Goal: Check status: Check status

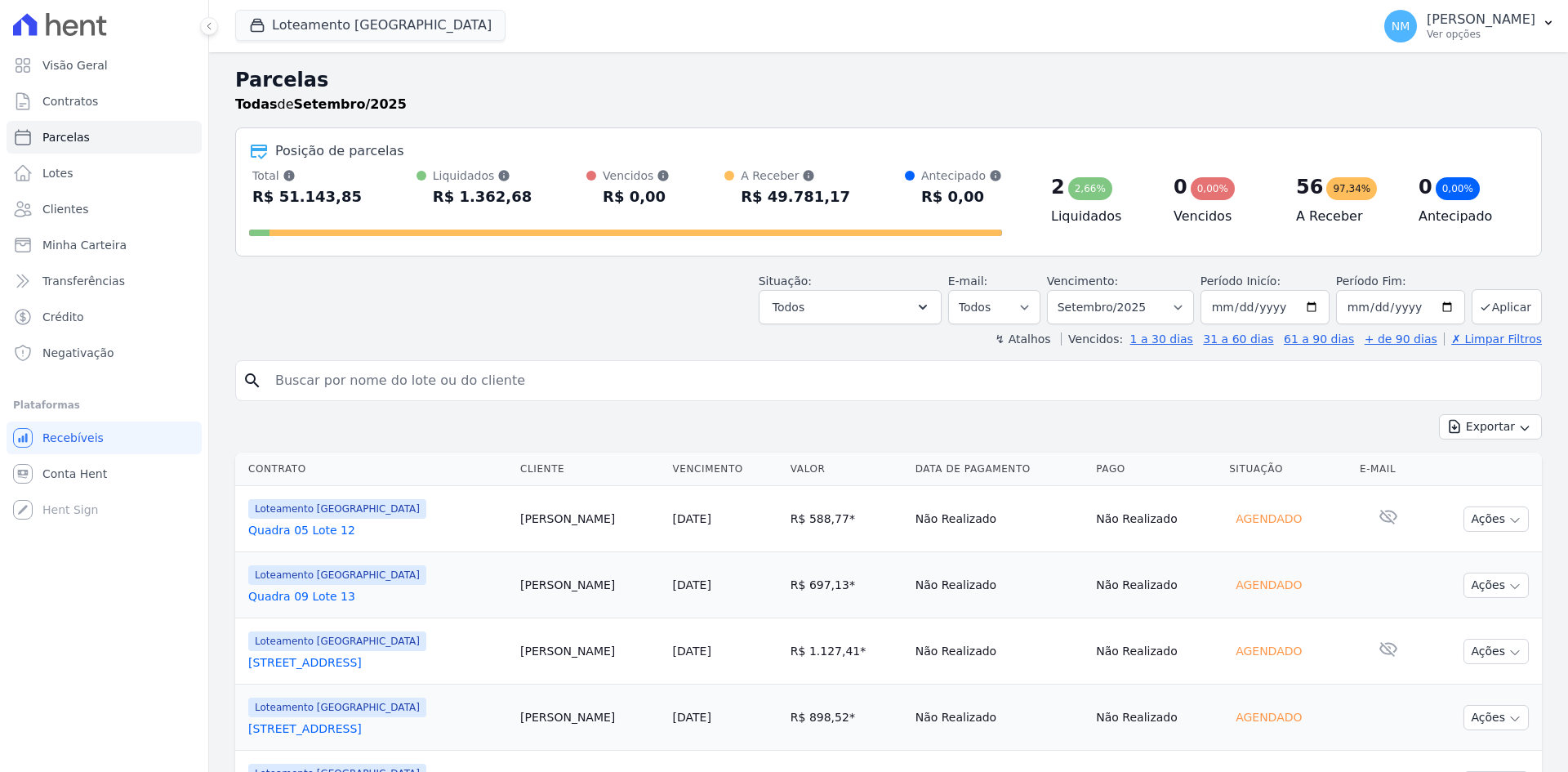
select select
click at [78, 213] on span "Clientes" at bounding box center [65, 209] width 46 height 17
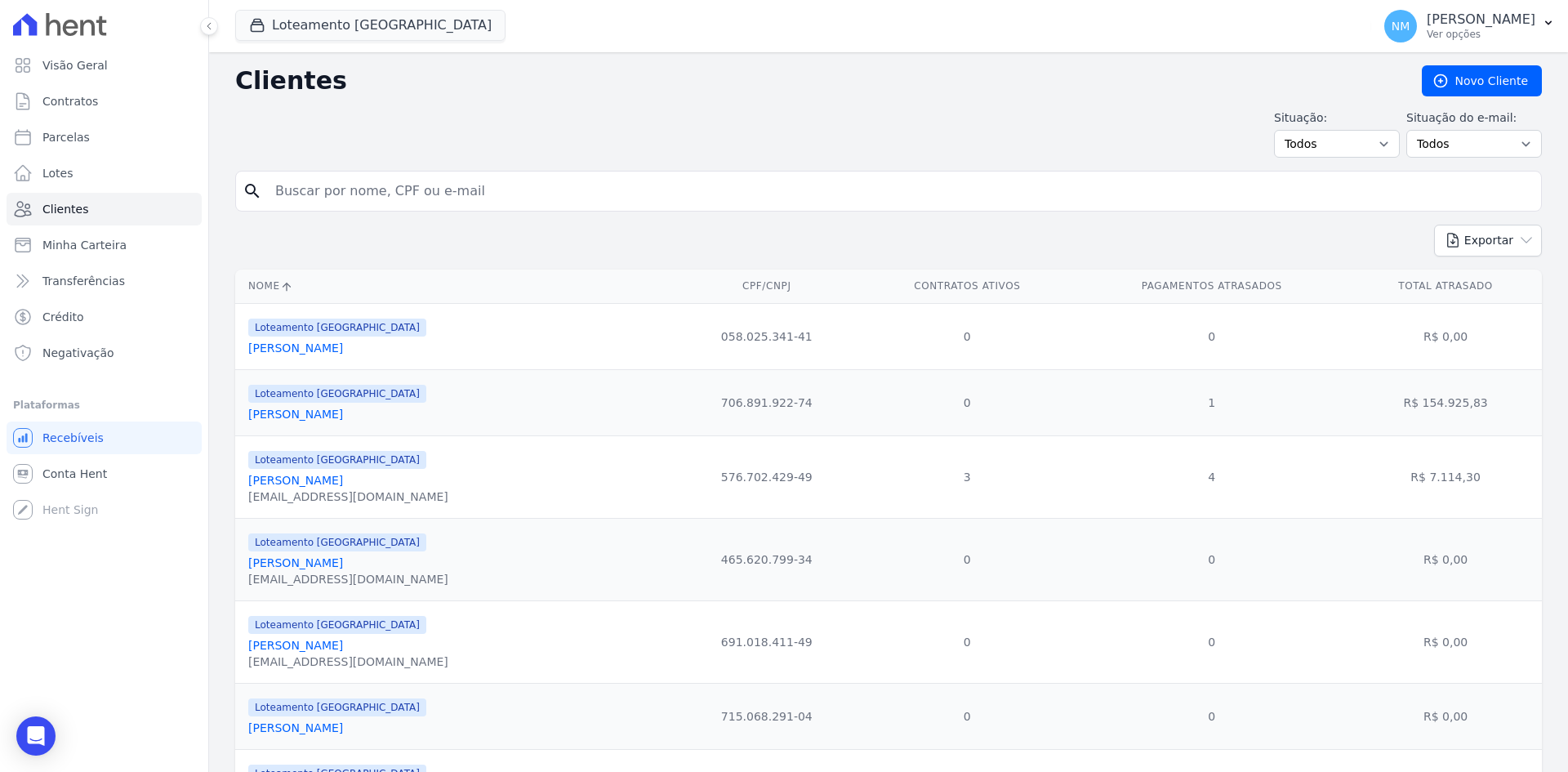
click at [364, 199] on input "search" at bounding box center [900, 191] width 1269 height 32
type input "Roseli"
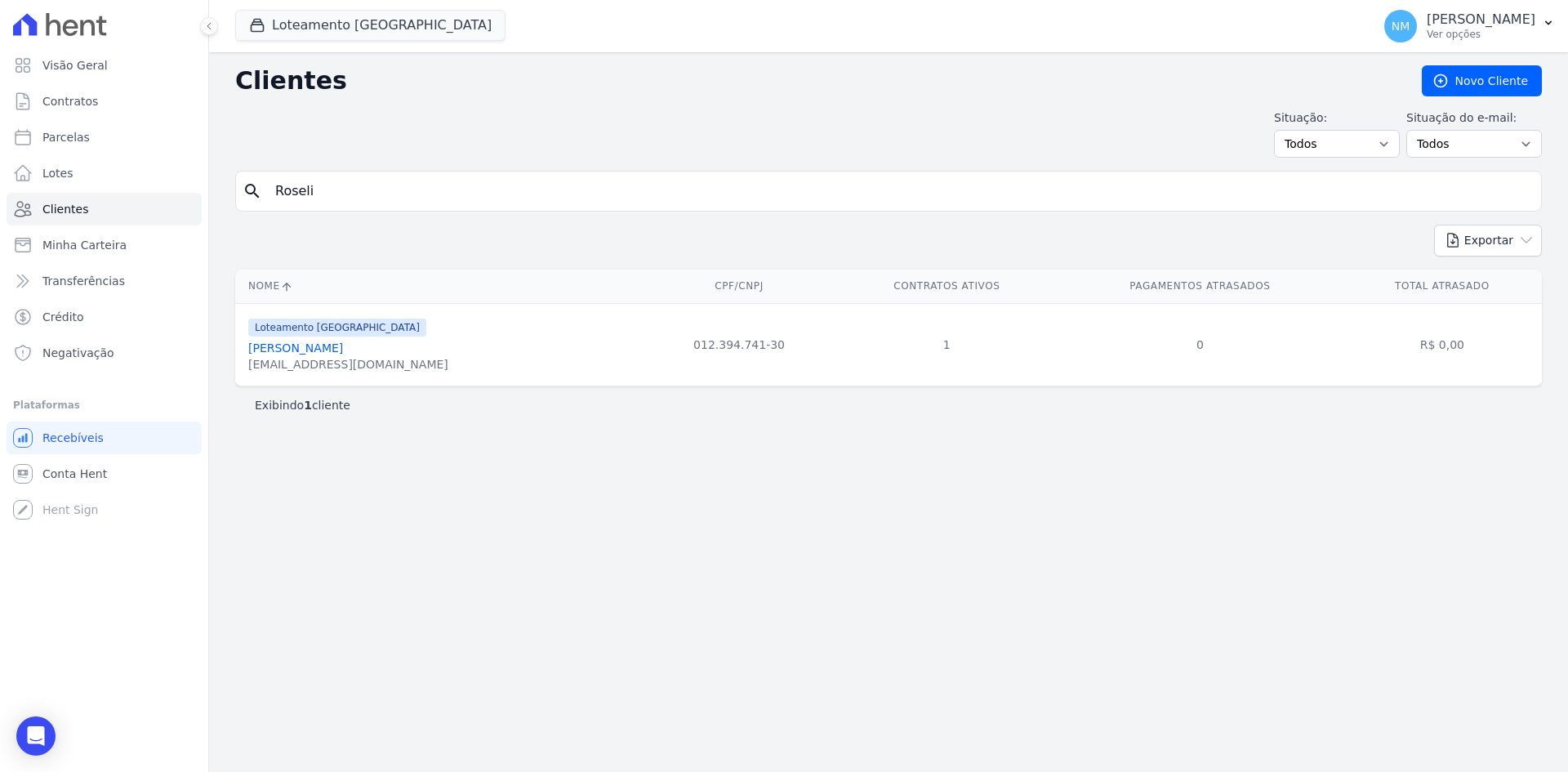
click at [329, 345] on link "[PERSON_NAME]" at bounding box center [296, 348] width 95 height 13
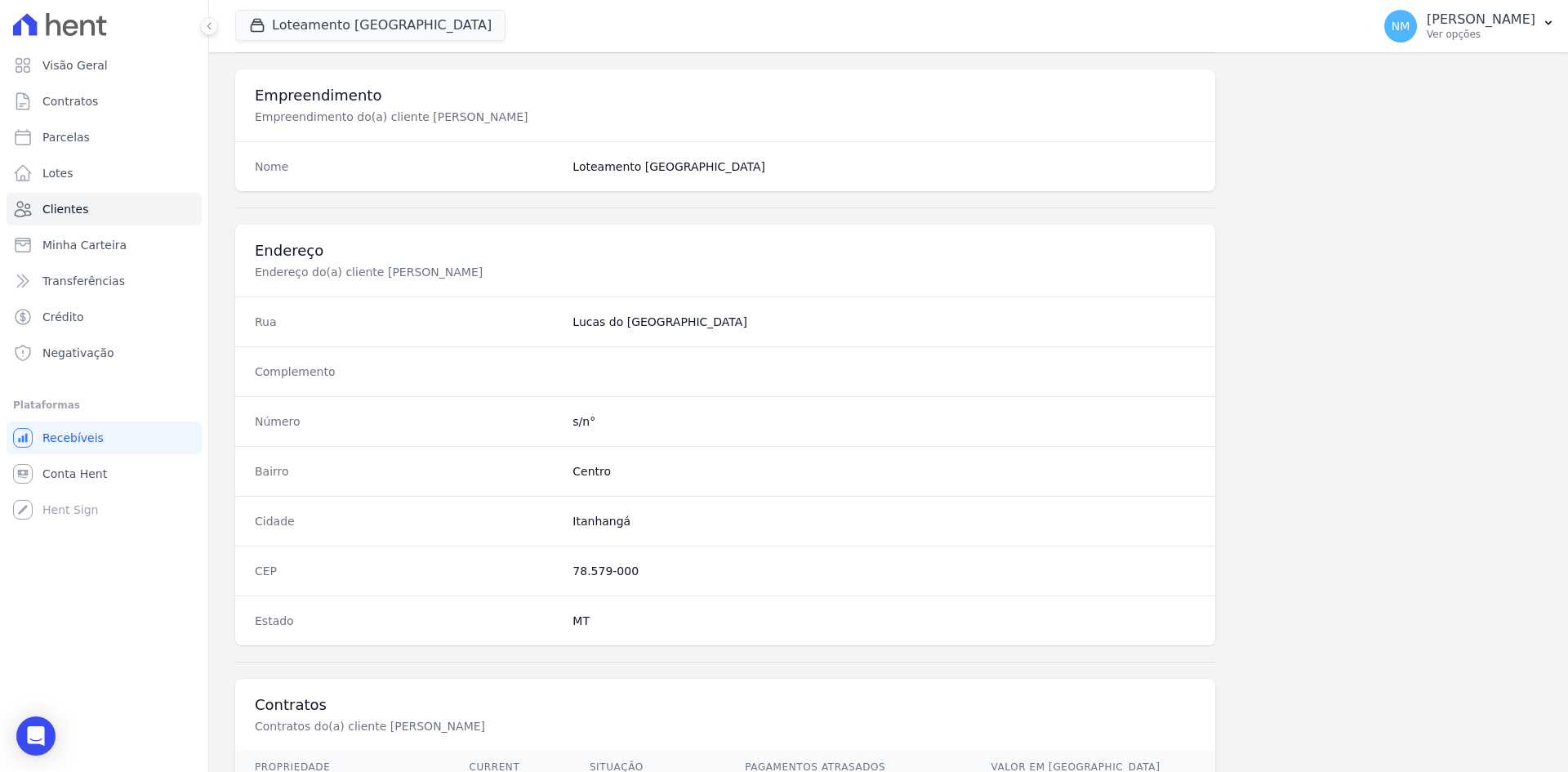
scroll to position [756, 0]
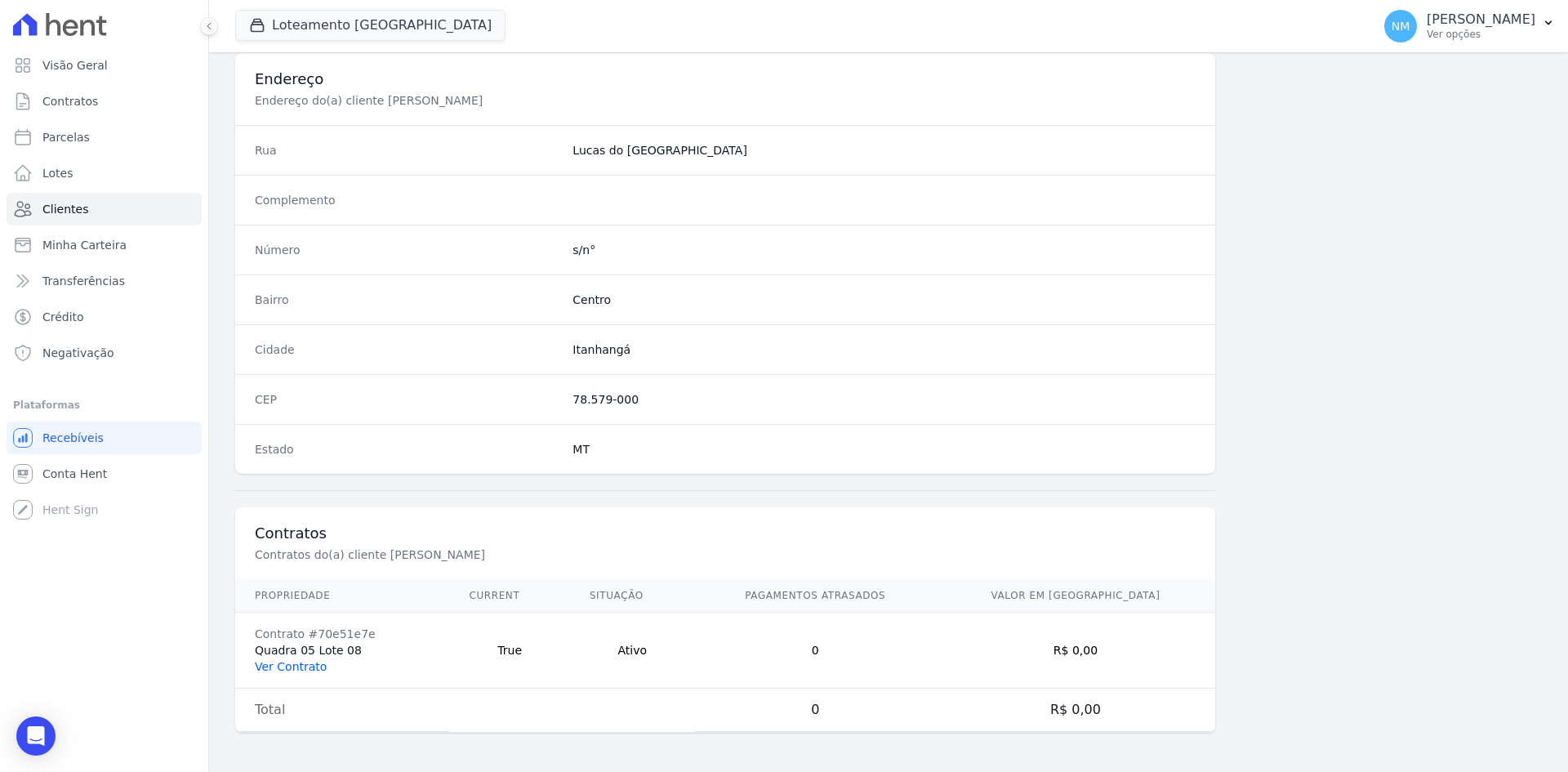
click at [299, 667] on link "Ver Contrato" at bounding box center [291, 667] width 72 height 13
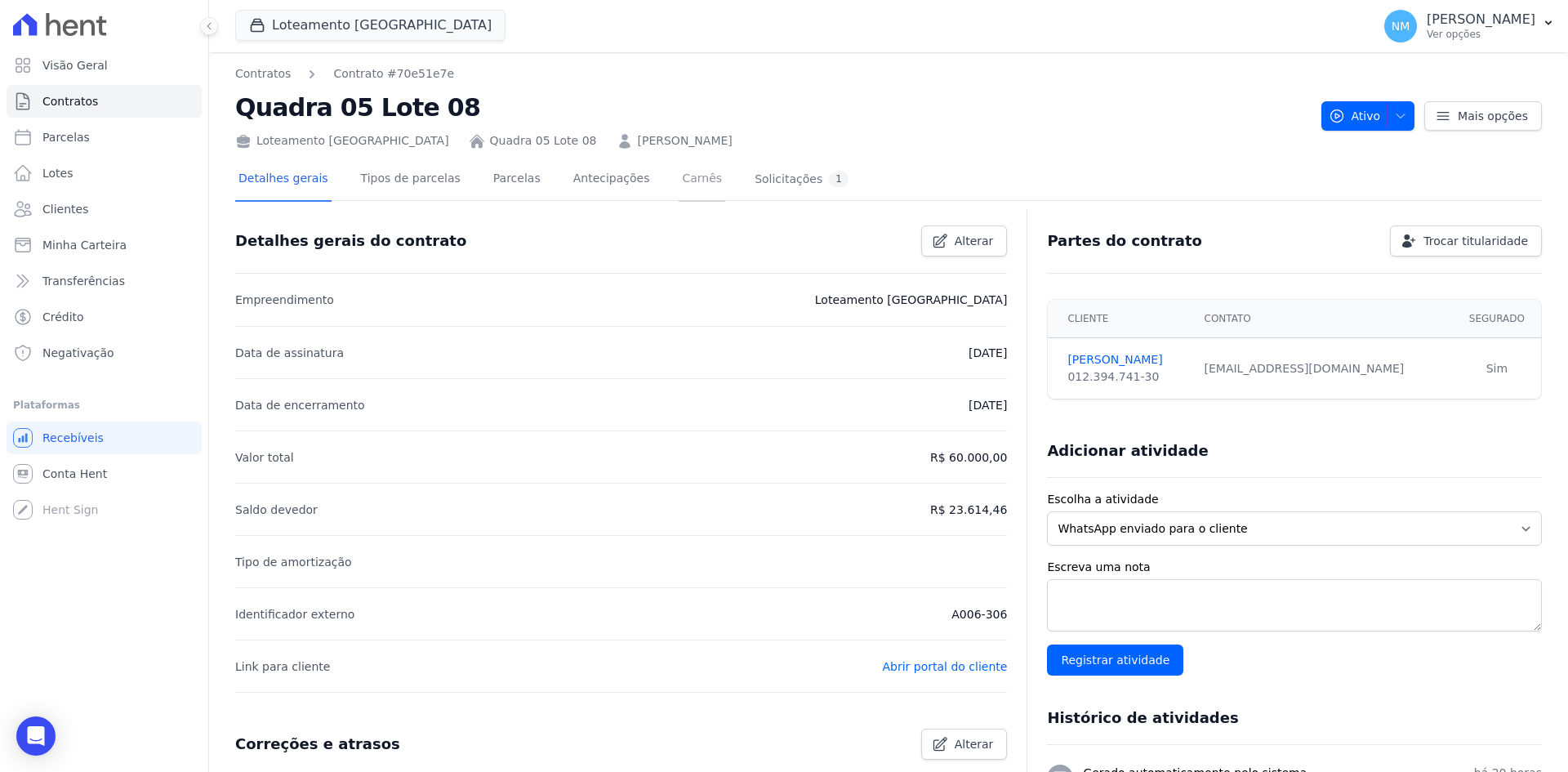
click at [678, 177] on link "Carnês" at bounding box center [701, 180] width 46 height 43
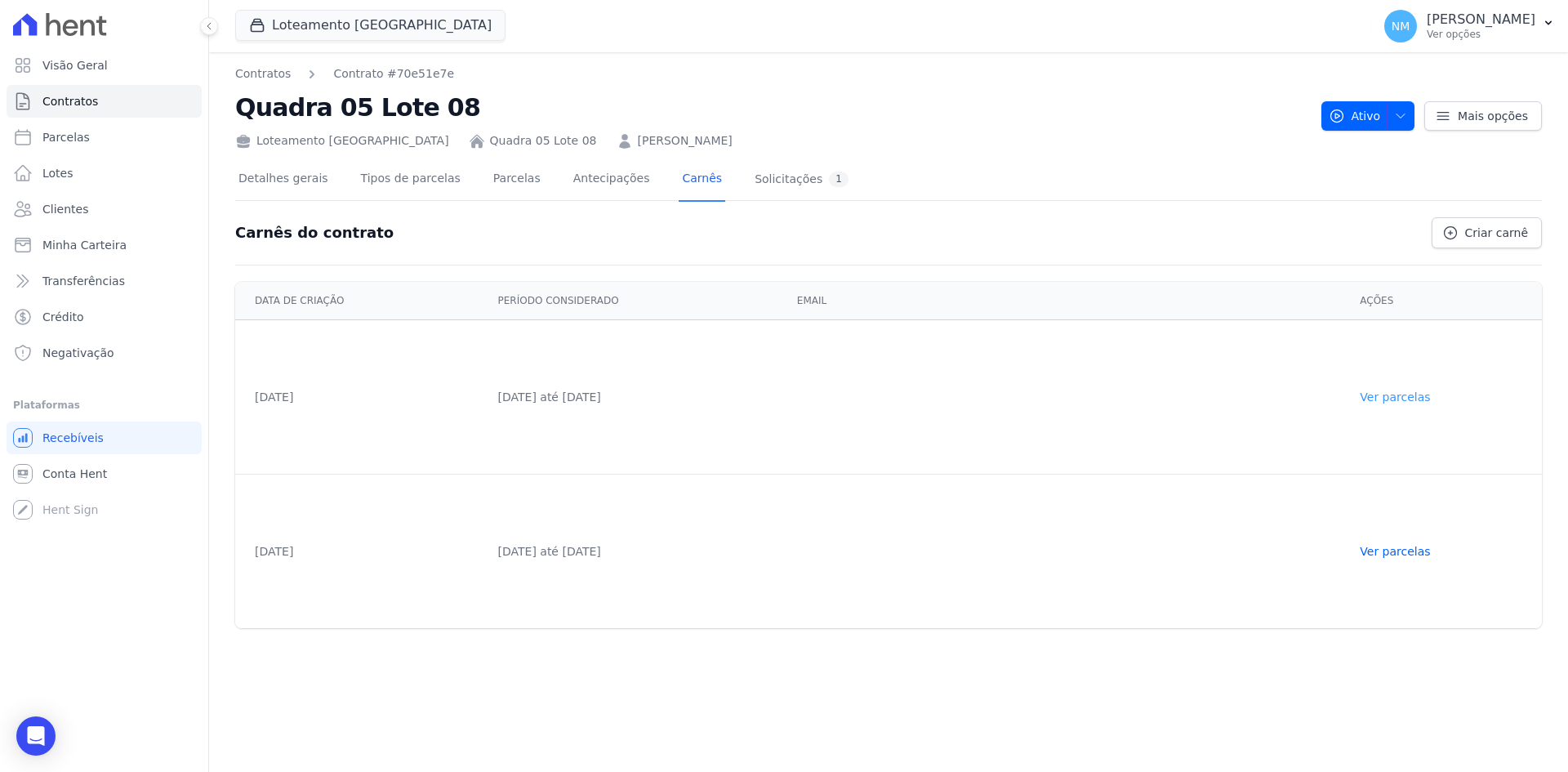
click at [1408, 399] on link "Ver parcelas" at bounding box center [1395, 397] width 71 height 13
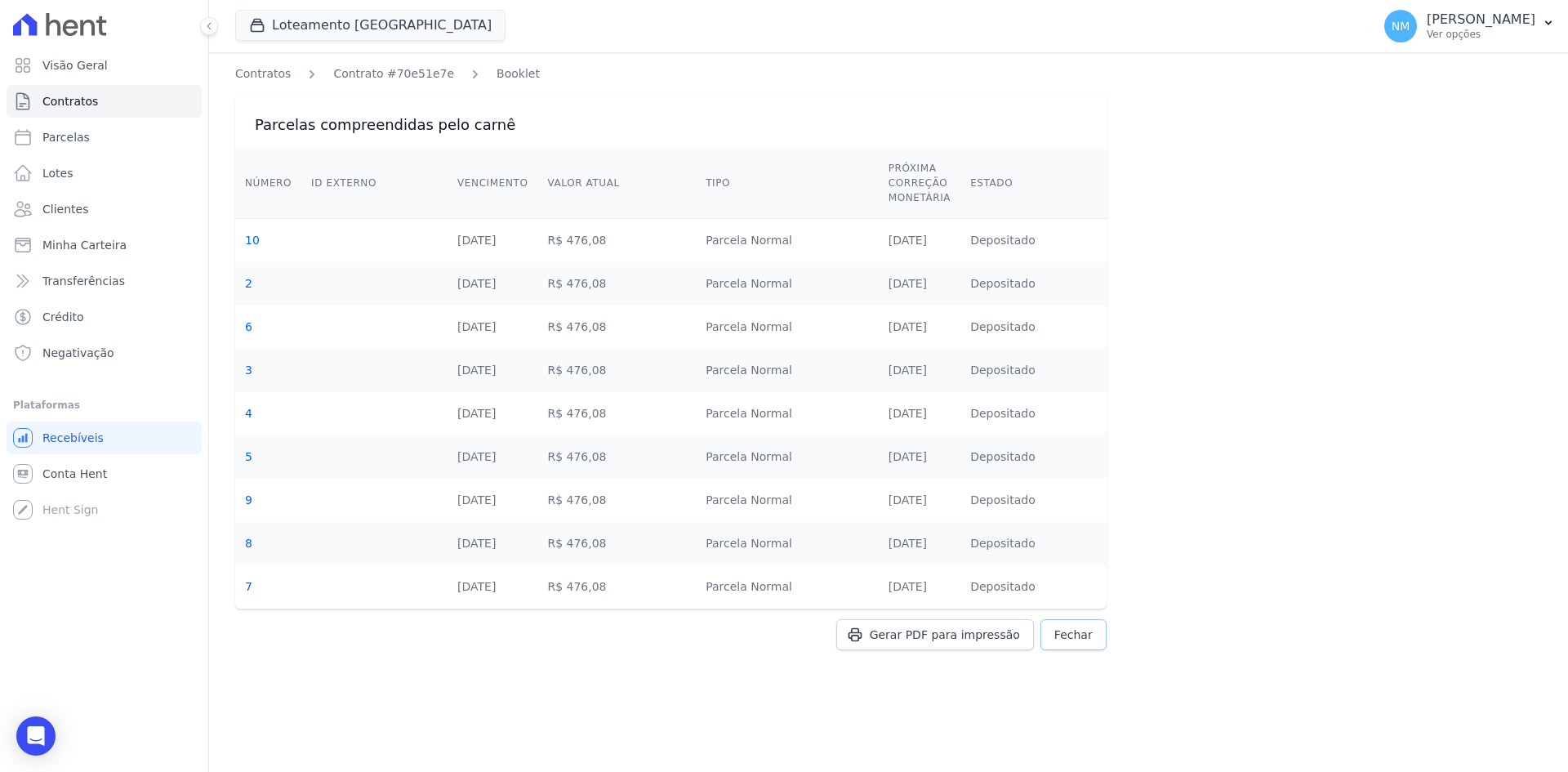
click at [1082, 629] on span "Fechar" at bounding box center [1073, 634] width 38 height 17
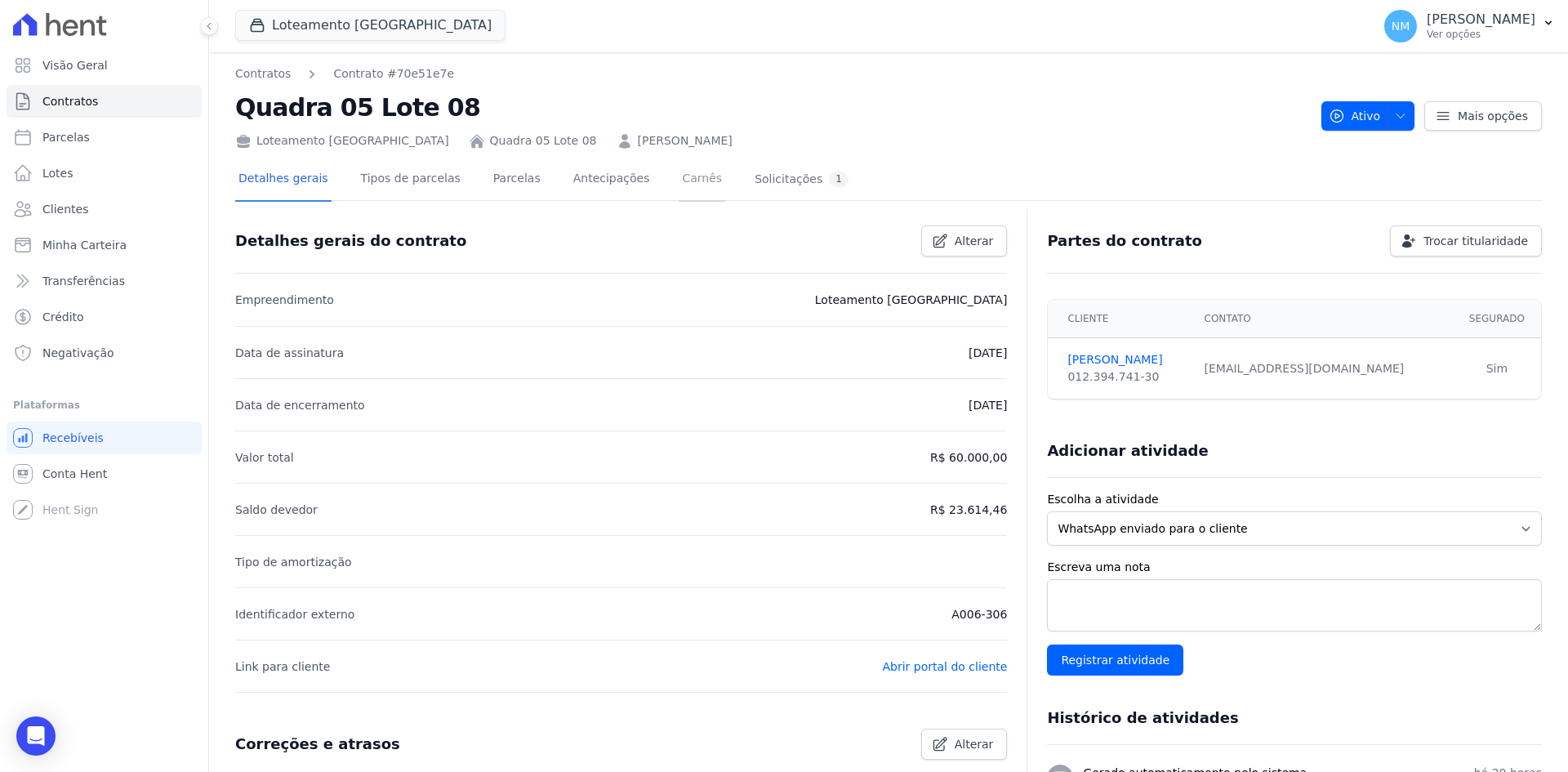
click at [678, 174] on link "Carnês" at bounding box center [701, 180] width 46 height 43
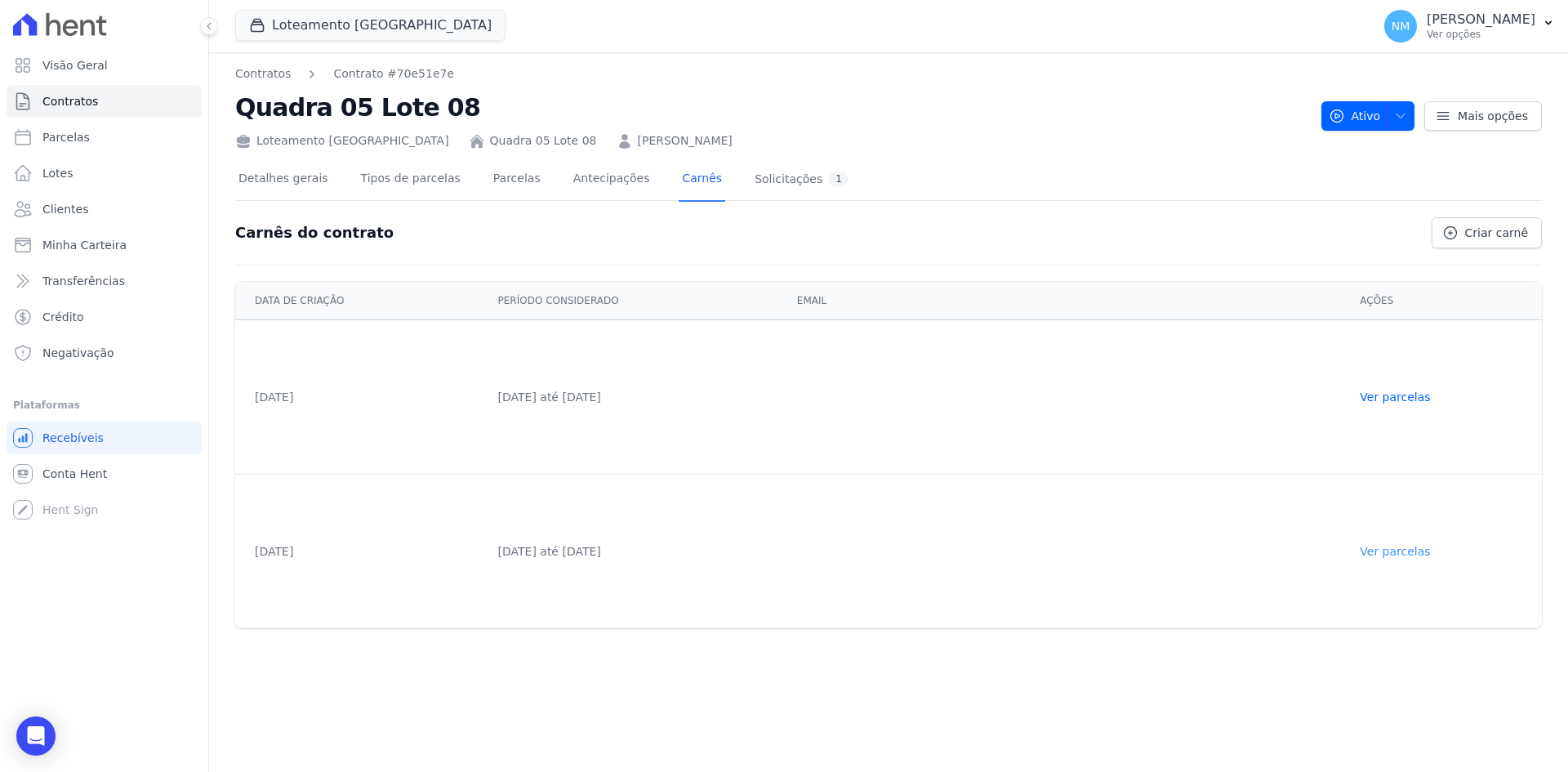
click at [1413, 554] on link "Ver parcelas" at bounding box center [1395, 551] width 71 height 13
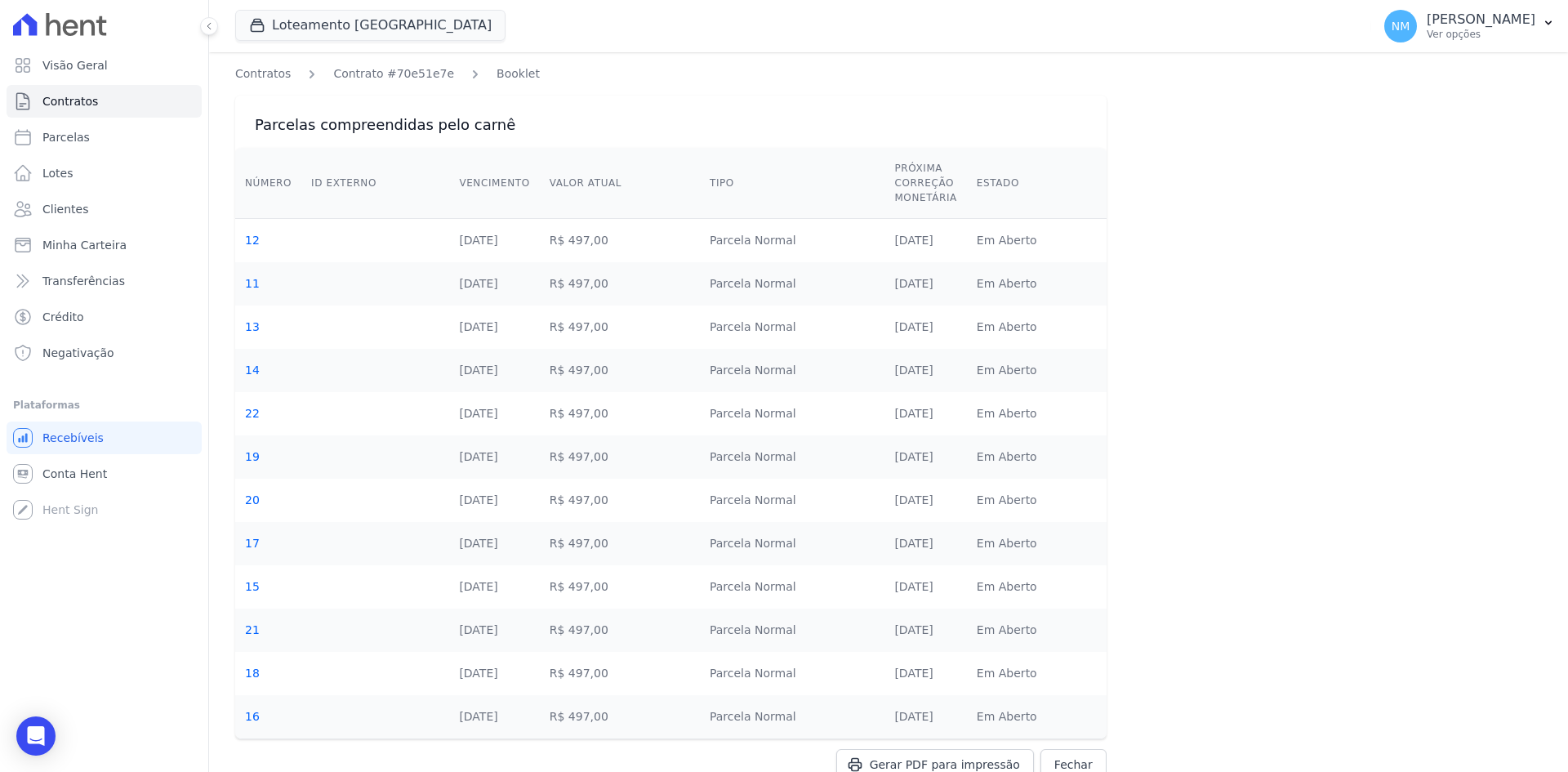
scroll to position [54, 0]
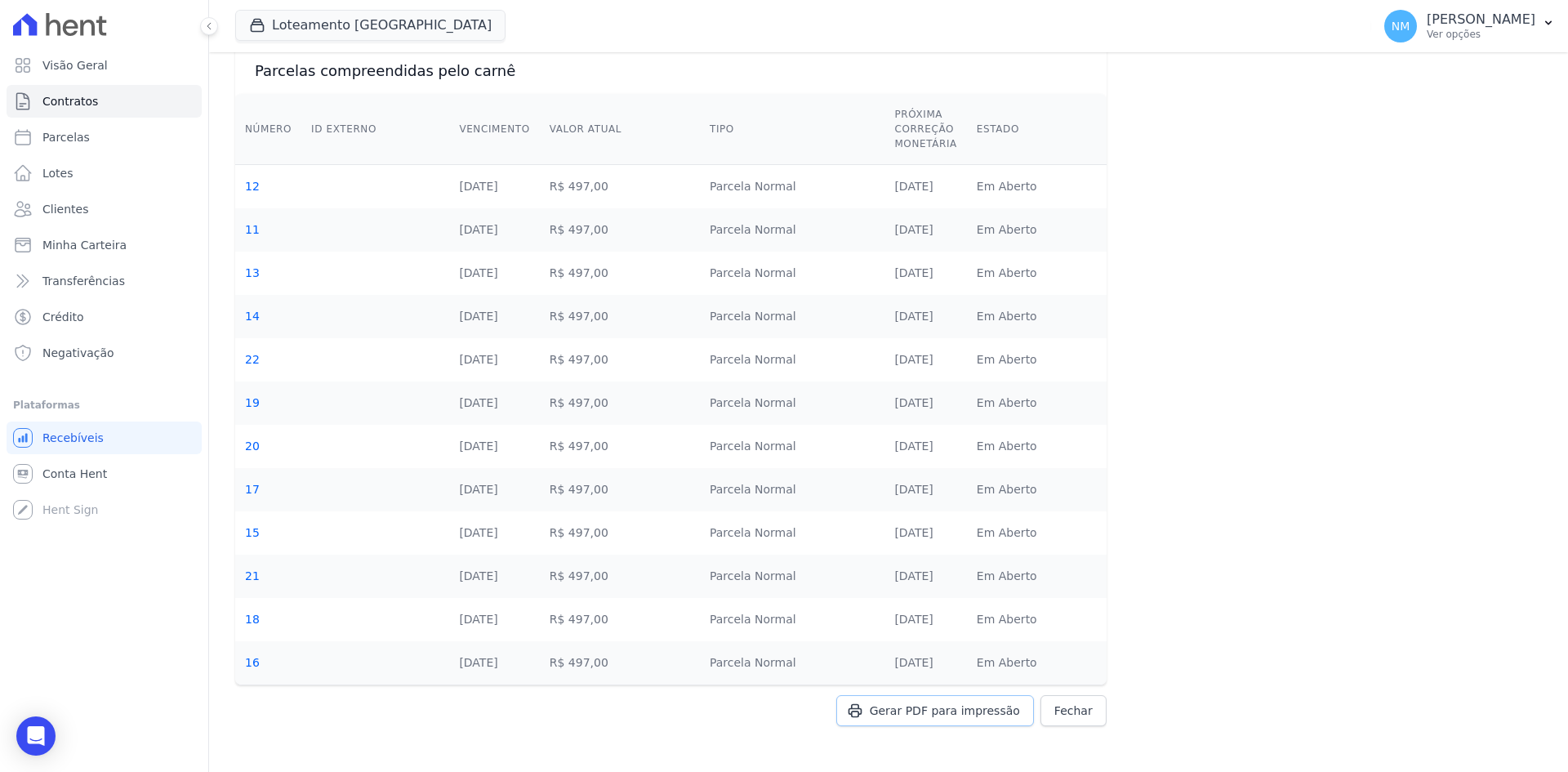
click at [987, 713] on span "Gerar PDF para impressão" at bounding box center [945, 711] width 150 height 17
click at [1076, 708] on span "Fechar" at bounding box center [1073, 711] width 38 height 17
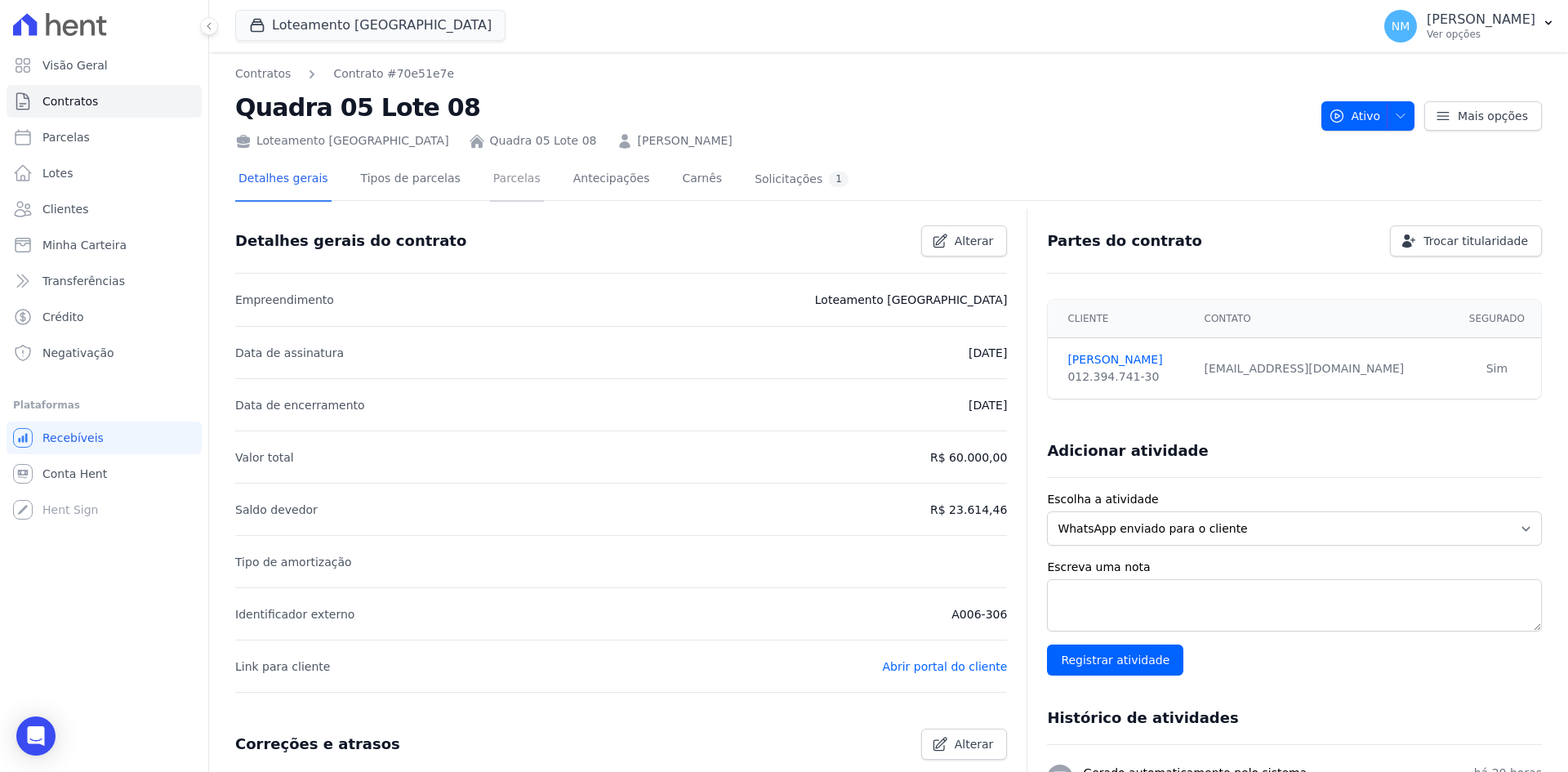
click at [491, 184] on link "Parcelas" at bounding box center [516, 180] width 54 height 43
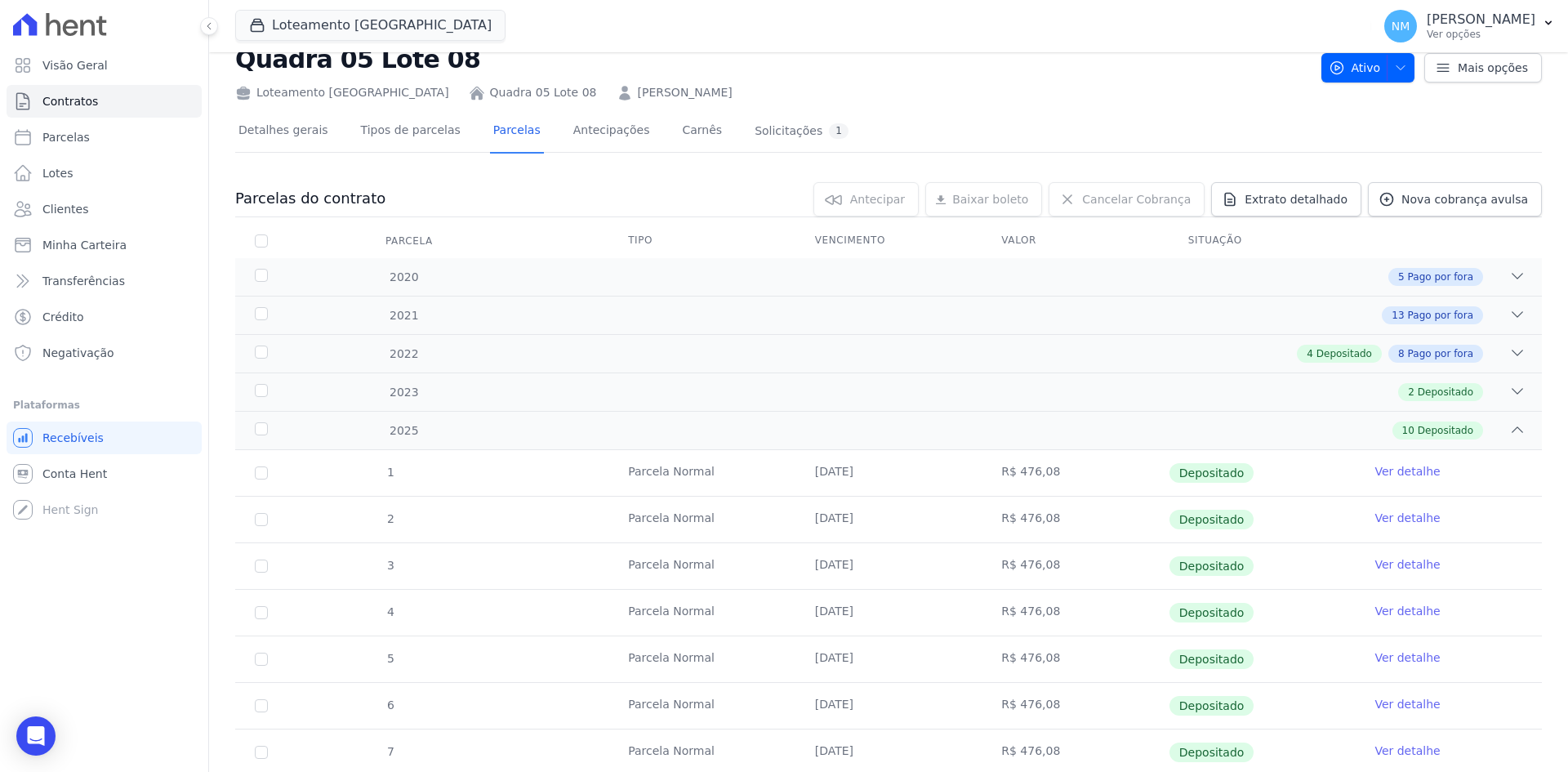
scroll to position [81, 0]
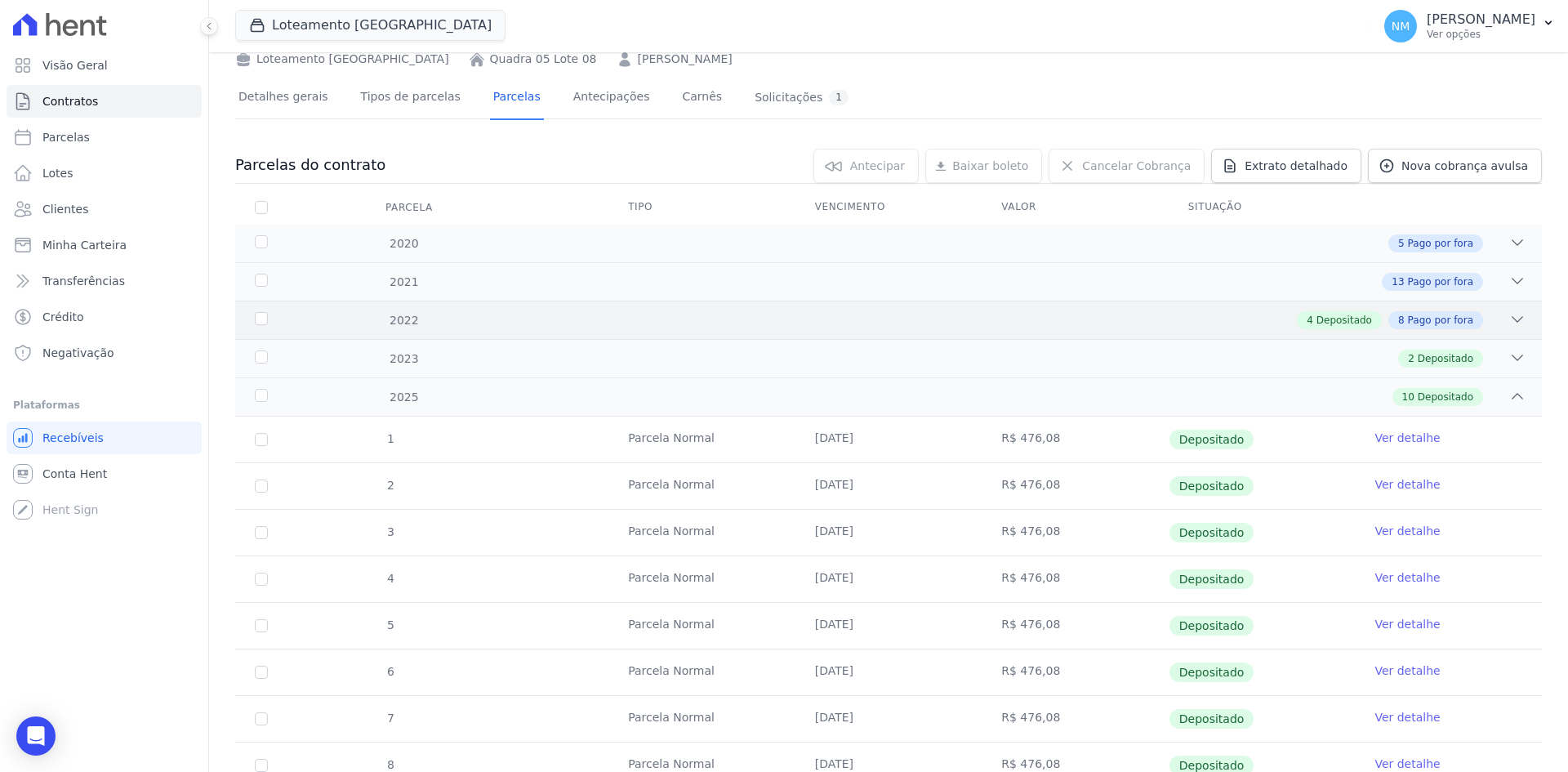
click at [1452, 315] on span "Pago por fora" at bounding box center [1440, 320] width 66 height 15
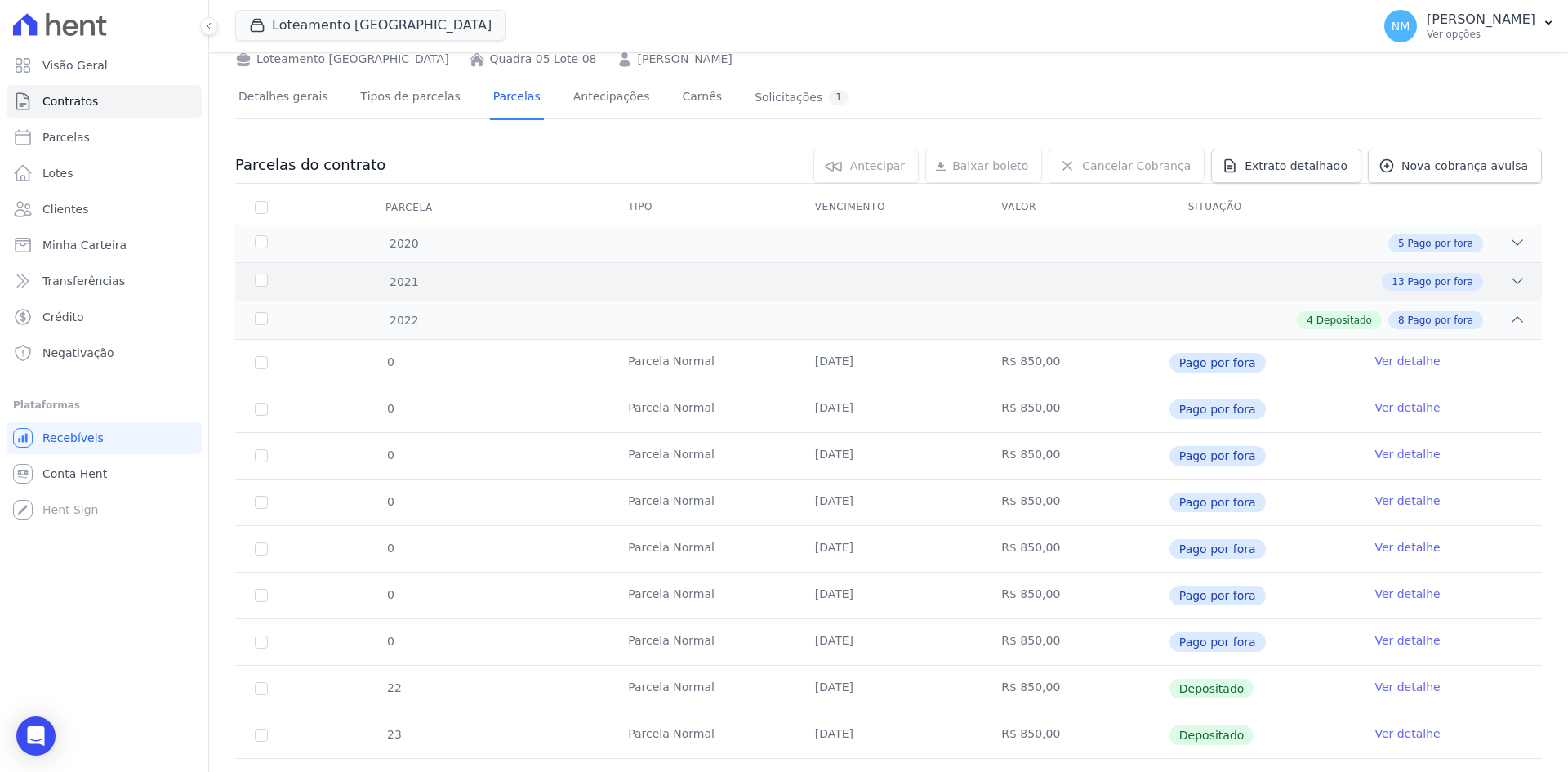
click at [1458, 276] on span "Pago por fora" at bounding box center [1440, 282] width 66 height 15
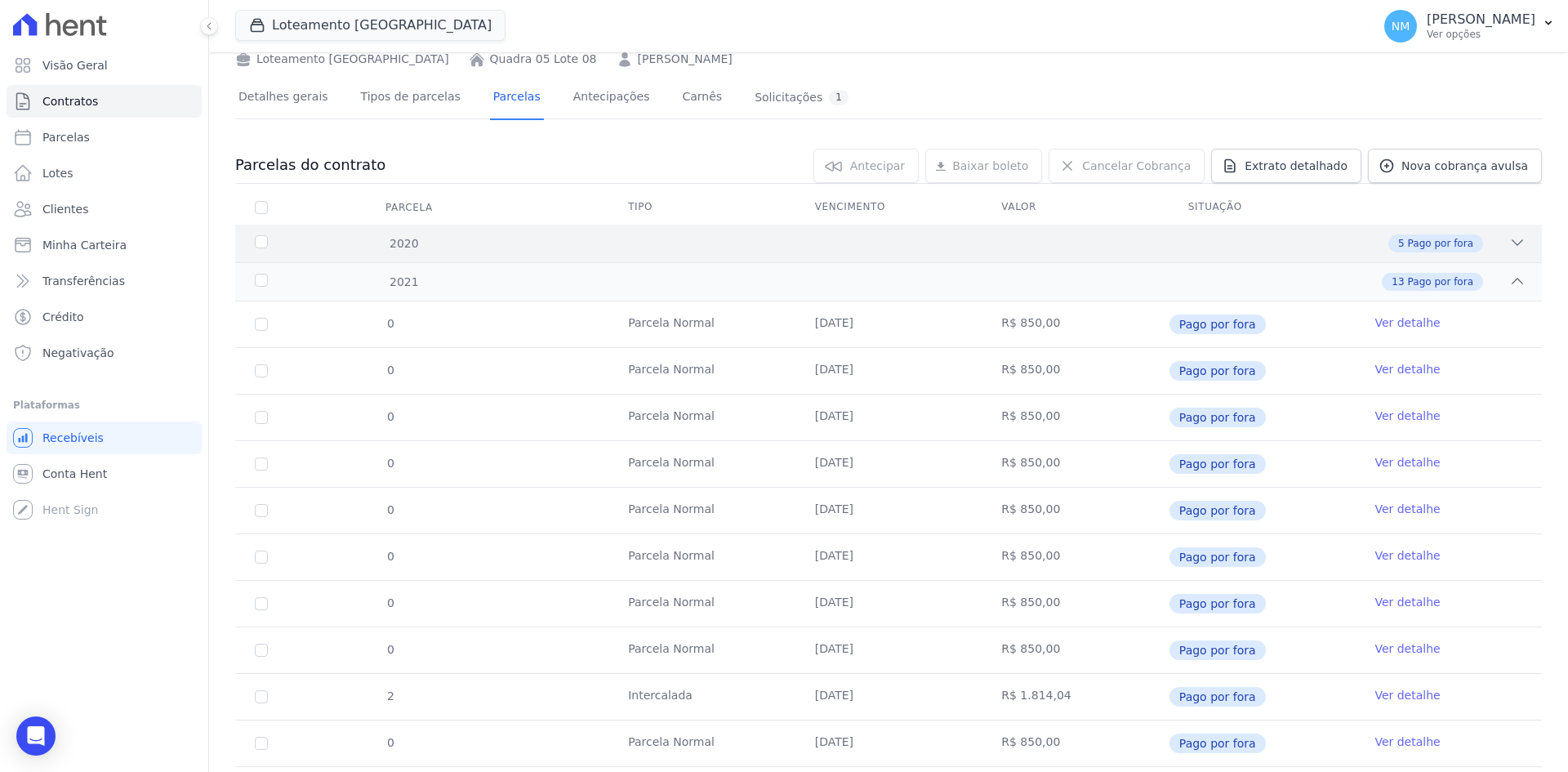
click at [1459, 259] on div "2020 5 Pago por fora" at bounding box center [888, 243] width 1307 height 37
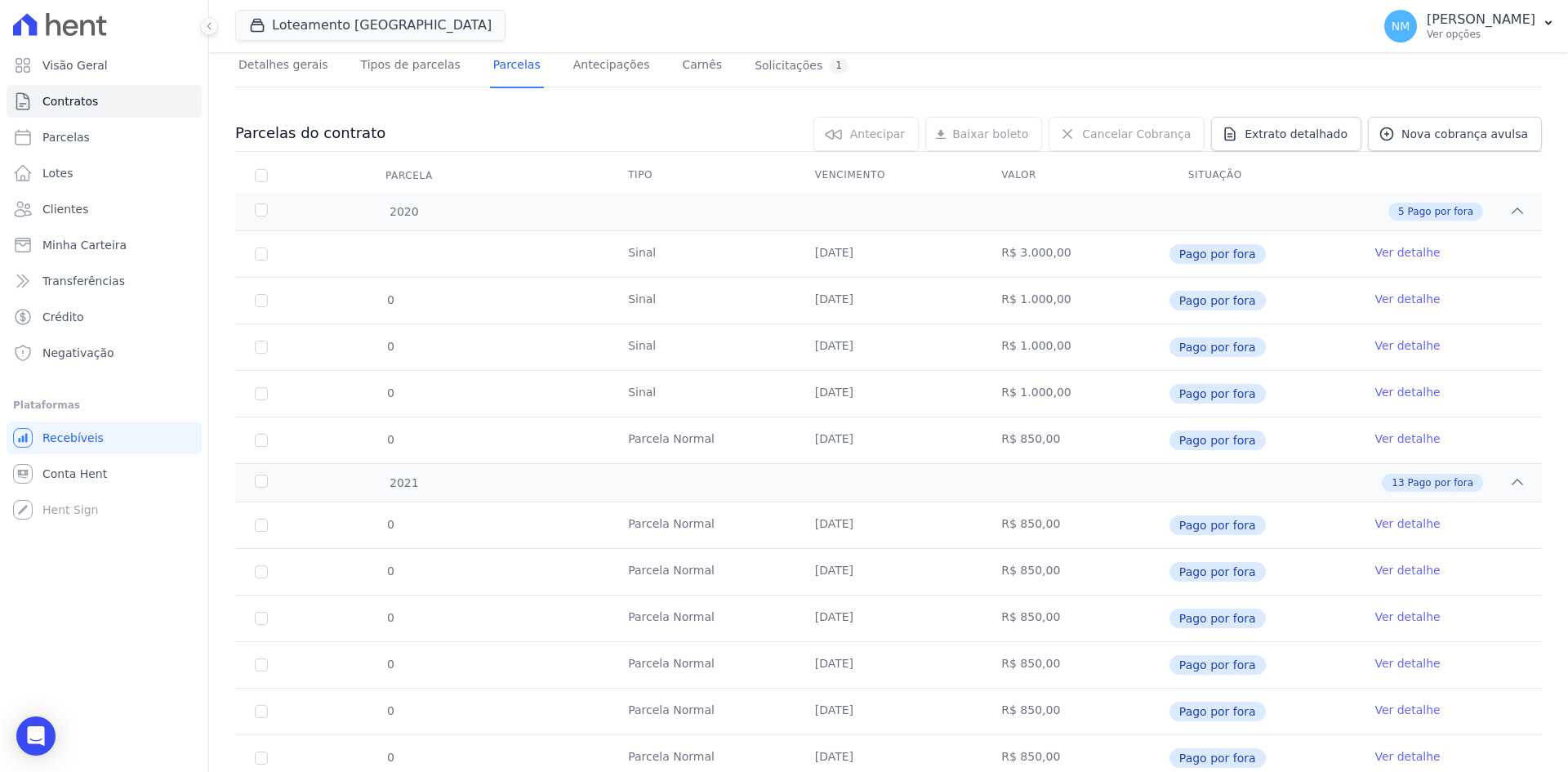
scroll to position [0, 0]
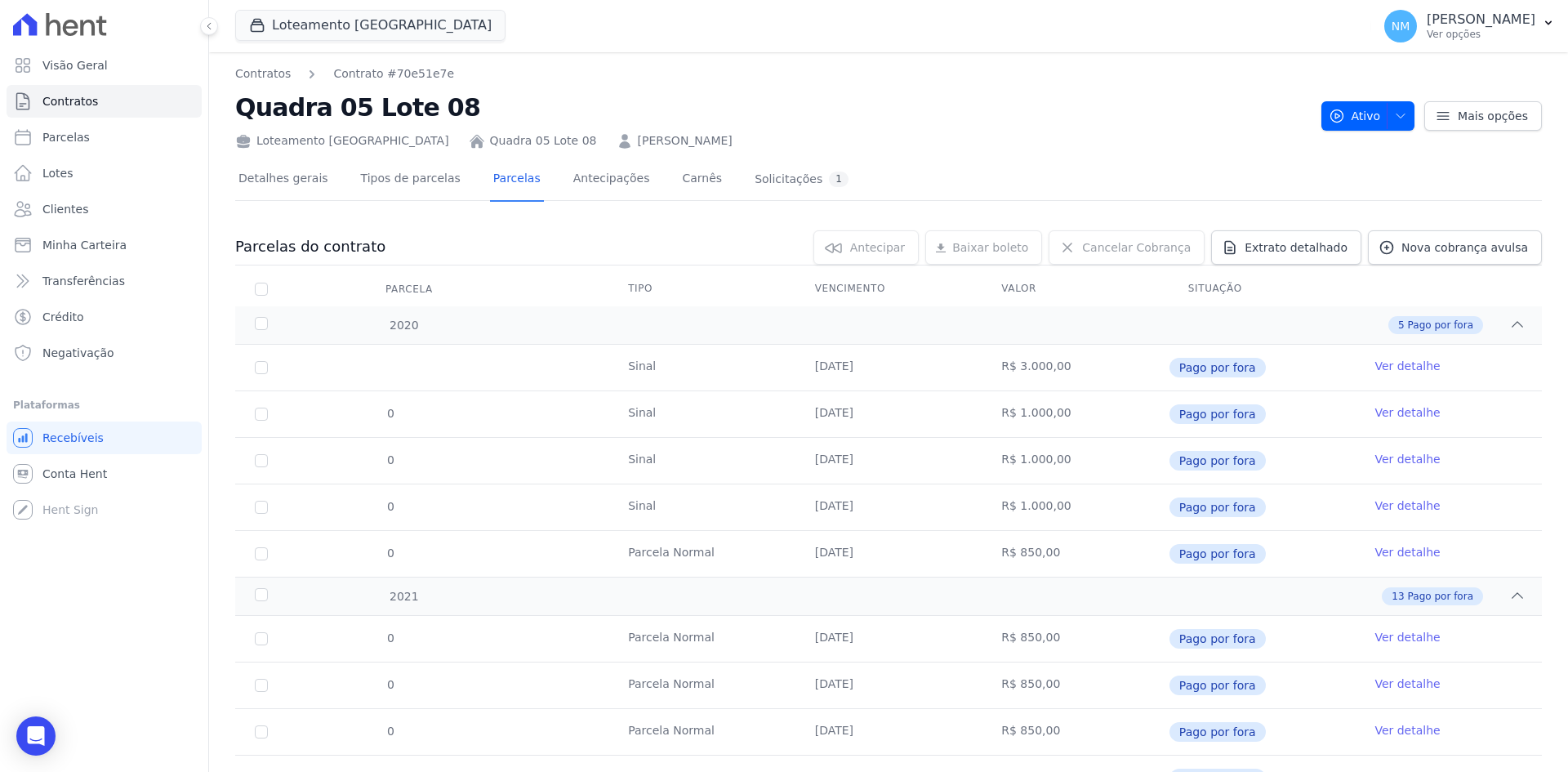
click at [711, 134] on link "[PERSON_NAME]" at bounding box center [685, 140] width 95 height 17
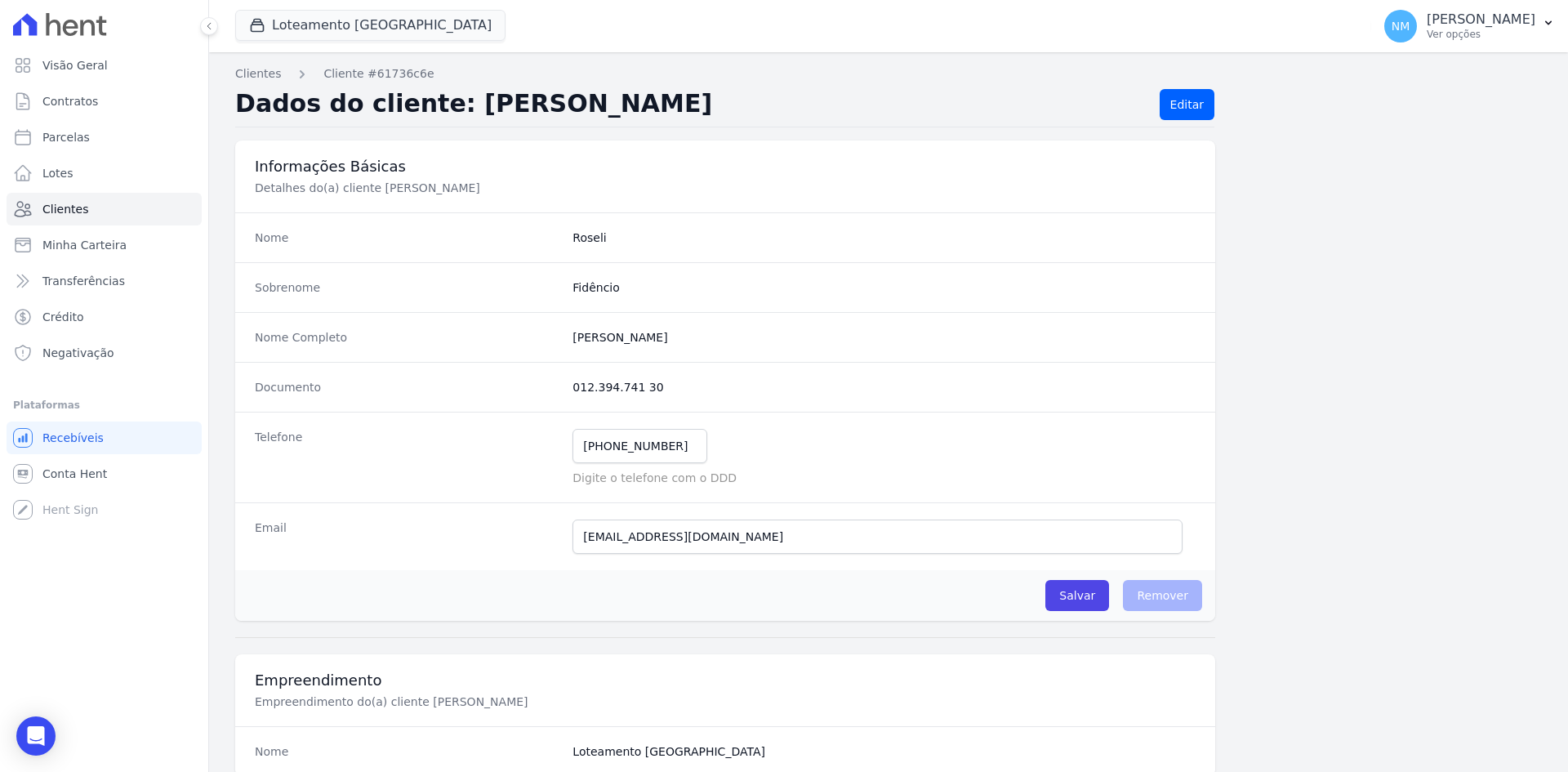
drag, startPoint x: 537, startPoint y: 189, endPoint x: 370, endPoint y: 202, distance: 167.5
click at [370, 202] on div "Informações Básicas Detalhes do(a) cliente [PERSON_NAME]" at bounding box center [725, 176] width 979 height 72
copy p "[PERSON_NAME]"
